Goal: Transaction & Acquisition: Book appointment/travel/reservation

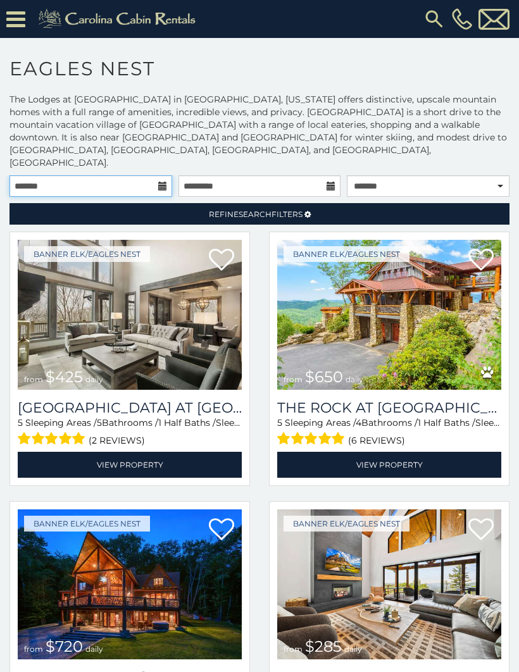
click at [164, 175] on input "text" at bounding box center [90, 186] width 163 height 22
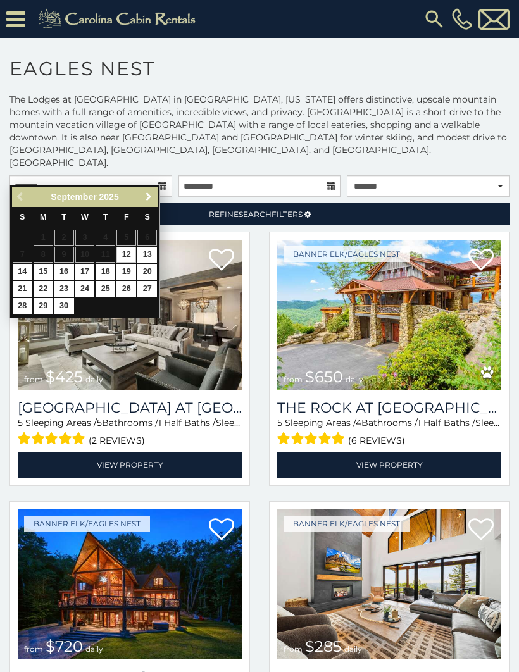
click at [149, 196] on span "Next" at bounding box center [149, 197] width 10 height 10
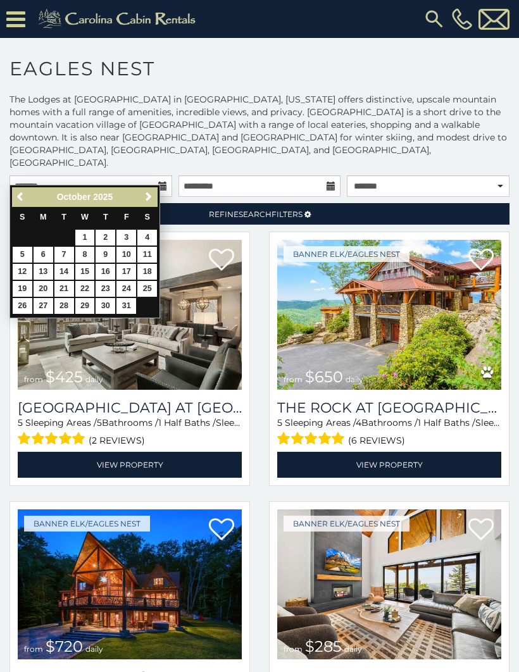
click at [132, 304] on link "31" at bounding box center [126, 306] width 20 height 16
type input "**********"
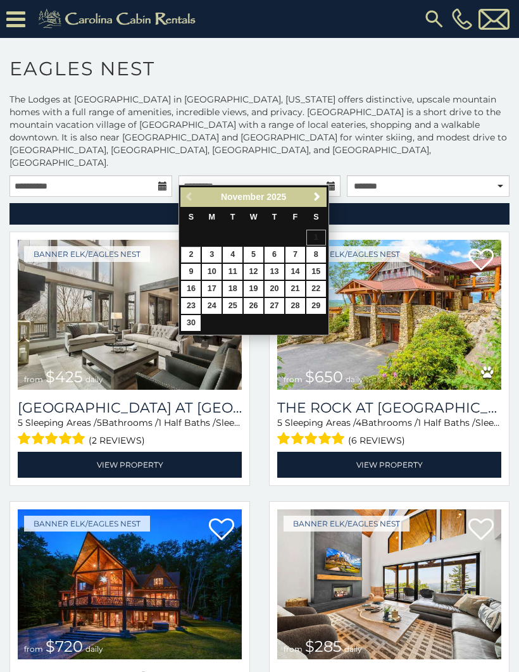
click at [196, 250] on link "2" at bounding box center [191, 255] width 20 height 16
type input "**********"
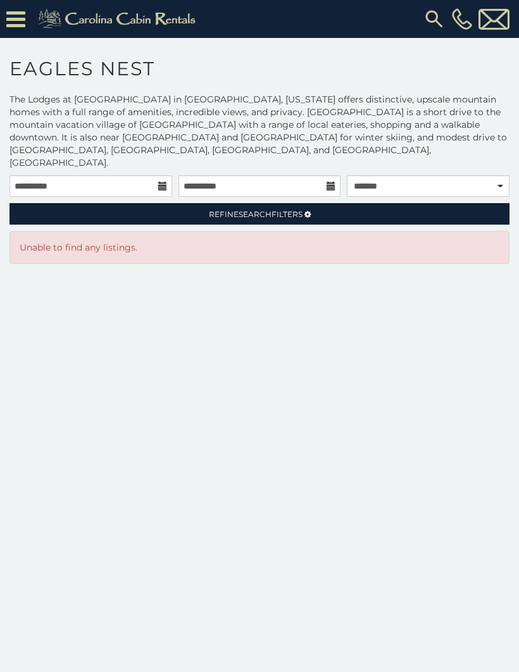
click at [420, 203] on link "Refine Search Filters" at bounding box center [259, 214] width 500 height 22
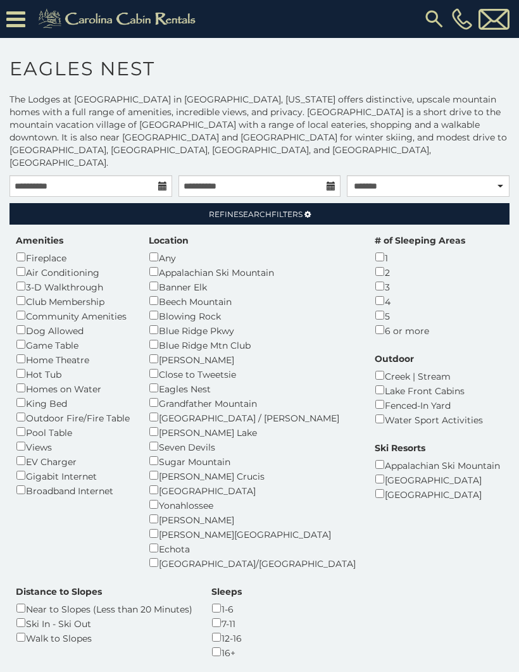
click at [64, 366] on div "Hot Tub" at bounding box center [73, 373] width 114 height 15
click at [67, 250] on div "Fireplace" at bounding box center [73, 257] width 114 height 15
click at [211, 601] on div "1-6" at bounding box center [226, 608] width 30 height 15
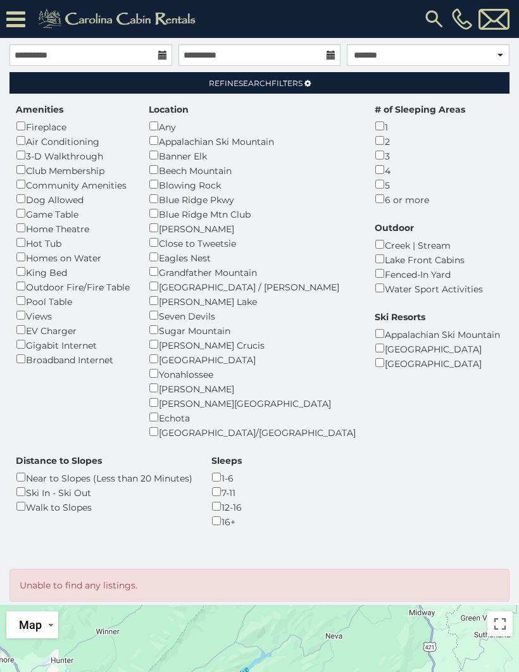
scroll to position [158, 0]
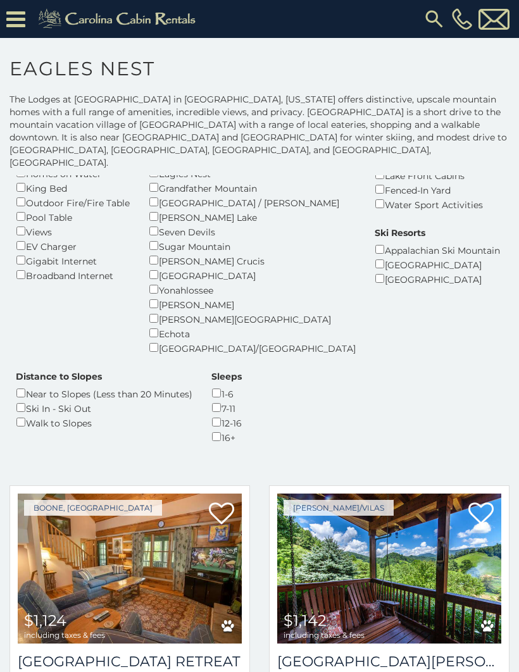
click at [211, 386] on div "1-6" at bounding box center [226, 393] width 30 height 15
